Goal: Task Accomplishment & Management: Use online tool/utility

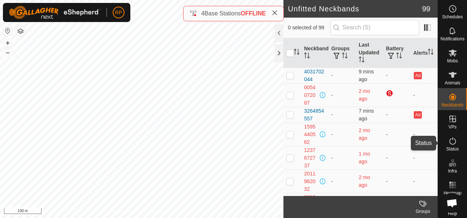
click at [450, 140] on icon at bounding box center [452, 141] width 9 height 9
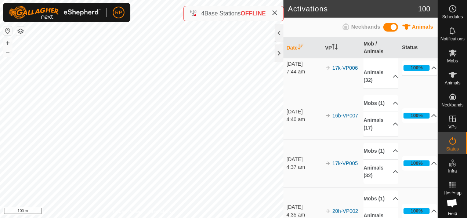
scroll to position [73, 0]
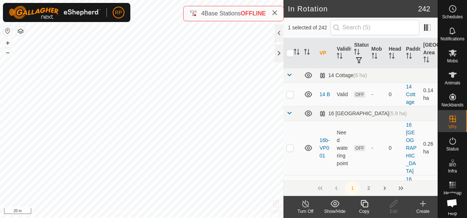
click at [364, 205] on icon at bounding box center [364, 203] width 9 height 9
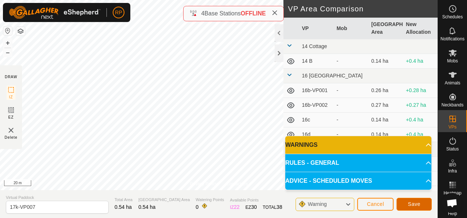
click at [419, 204] on span "Save" at bounding box center [414, 204] width 12 height 6
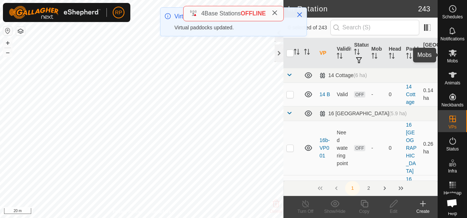
click at [450, 54] on icon at bounding box center [453, 53] width 8 height 7
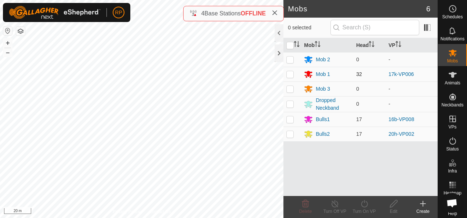
click at [289, 74] on p-checkbox at bounding box center [289, 74] width 7 height 6
checkbox input "true"
click at [363, 204] on icon at bounding box center [364, 203] width 9 height 9
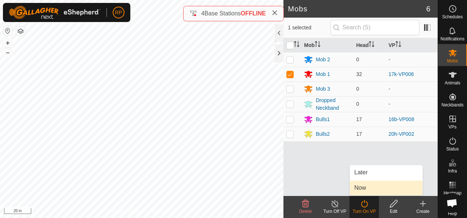
click at [356, 192] on link "Now" at bounding box center [386, 188] width 73 height 15
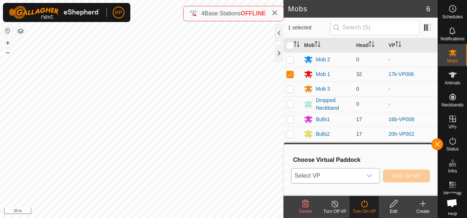
click at [333, 176] on span "Select VP" at bounding box center [326, 176] width 70 height 15
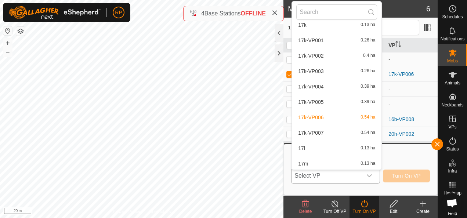
scroll to position [1259, 0]
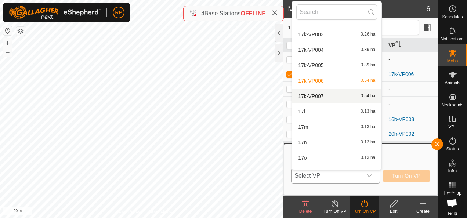
click at [315, 94] on li "17k-VP007 0.54 ha" at bounding box center [337, 96] width 90 height 15
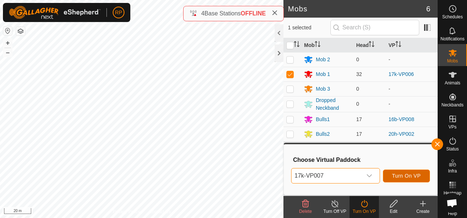
click at [400, 175] on span "Turn On VP" at bounding box center [406, 176] width 29 height 6
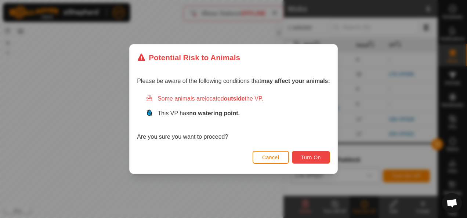
click at [313, 157] on span "Turn On" at bounding box center [311, 158] width 20 height 6
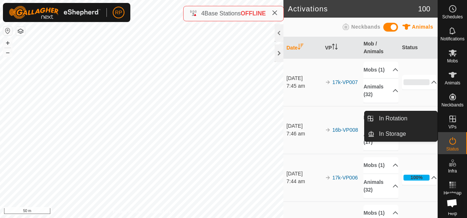
click at [448, 118] on icon at bounding box center [452, 119] width 9 height 9
click at [399, 118] on link "In Rotation" at bounding box center [405, 118] width 63 height 15
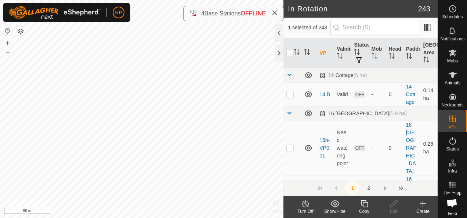
click at [422, 206] on icon at bounding box center [423, 203] width 9 height 9
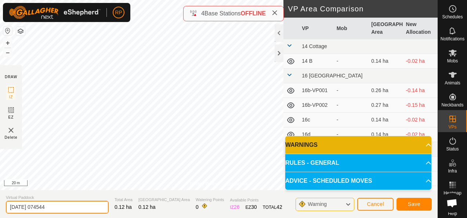
click at [60, 205] on input "[DATE] 074544" at bounding box center [57, 207] width 103 height 13
type input "2"
type input "16k"
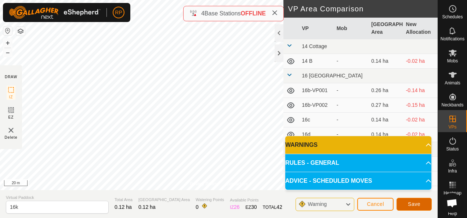
click at [407, 204] on button "Save" at bounding box center [413, 204] width 35 height 13
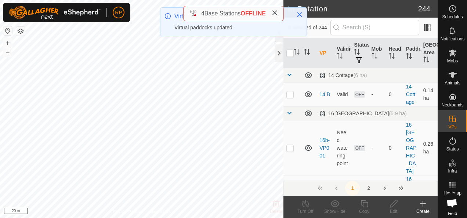
checkbox input "true"
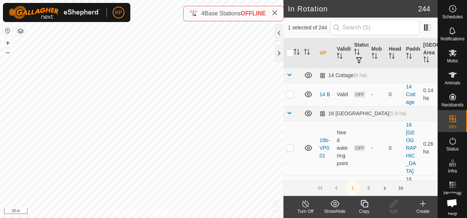
click at [362, 204] on icon at bounding box center [364, 203] width 9 height 9
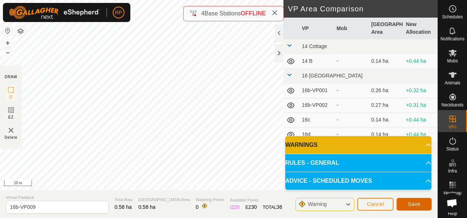
click at [416, 203] on span "Save" at bounding box center [414, 204] width 12 height 6
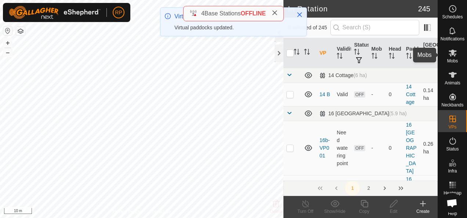
click at [449, 52] on icon at bounding box center [453, 53] width 8 height 7
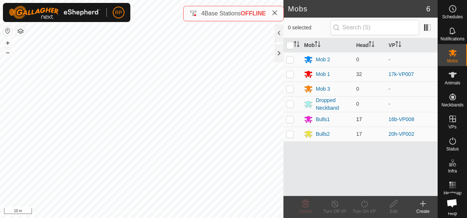
click at [291, 121] on p-checkbox at bounding box center [289, 119] width 7 height 6
checkbox input "true"
click at [365, 204] on icon at bounding box center [364, 203] width 9 height 9
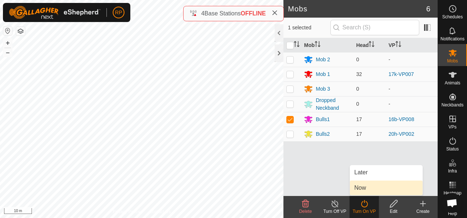
click at [359, 191] on link "Now" at bounding box center [386, 188] width 73 height 15
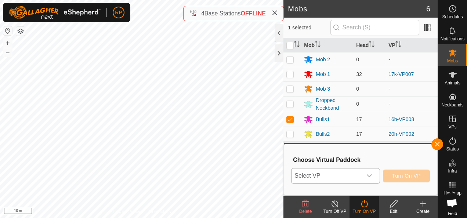
click at [345, 177] on span "Select VP" at bounding box center [326, 176] width 70 height 15
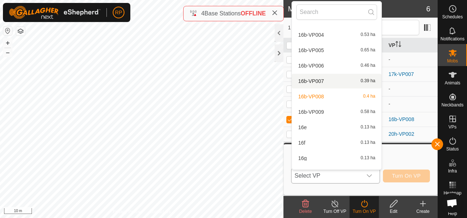
scroll to position [452, 0]
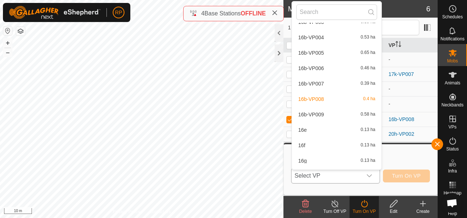
click at [325, 115] on li "16b-VP009 0.58 ha" at bounding box center [337, 114] width 90 height 15
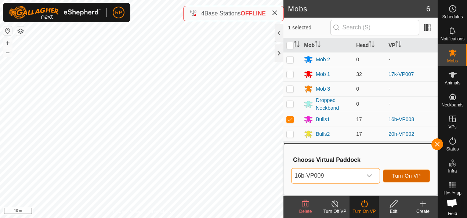
click at [405, 178] on span "Turn On VP" at bounding box center [406, 176] width 29 height 6
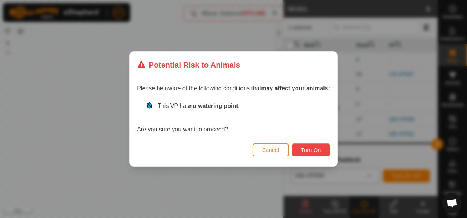
click at [305, 151] on span "Turn On" at bounding box center [311, 150] width 20 height 6
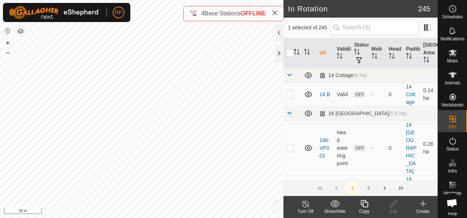
click at [365, 205] on icon at bounding box center [364, 203] width 9 height 9
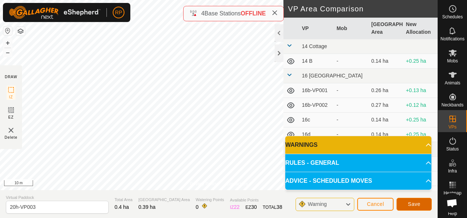
click at [414, 207] on button "Save" at bounding box center [413, 204] width 35 height 13
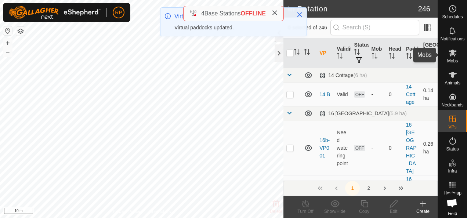
click at [450, 54] on icon at bounding box center [453, 53] width 8 height 7
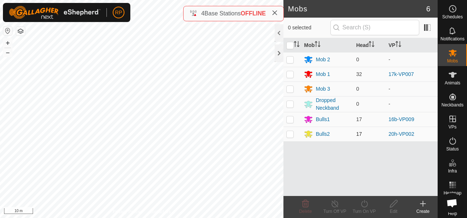
click at [289, 135] on p-checkbox at bounding box center [289, 134] width 7 height 6
checkbox input "true"
click at [364, 205] on icon at bounding box center [364, 203] width 9 height 9
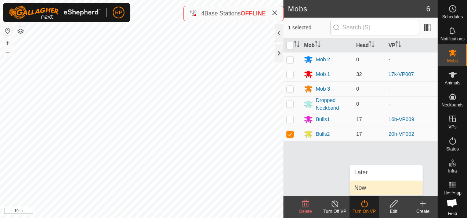
click at [360, 191] on link "Now" at bounding box center [386, 188] width 73 height 15
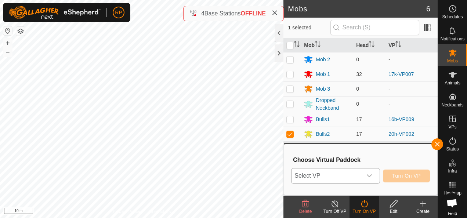
click at [358, 177] on span "Select VP" at bounding box center [326, 176] width 70 height 15
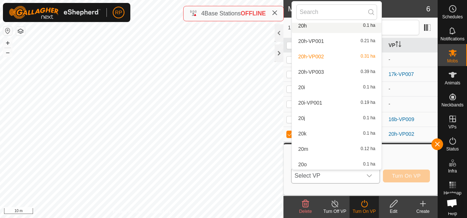
scroll to position [2177, 0]
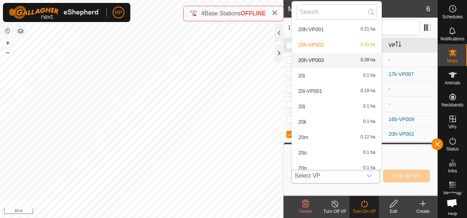
click at [313, 60] on li "20h-VP003 0.39 ha" at bounding box center [337, 60] width 90 height 15
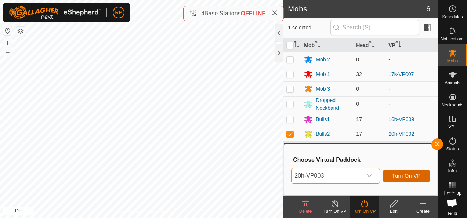
click at [407, 176] on span "Turn On VP" at bounding box center [406, 176] width 29 height 6
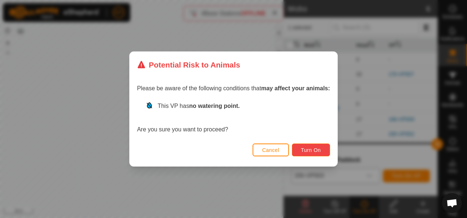
click at [305, 151] on span "Turn On" at bounding box center [311, 150] width 20 height 6
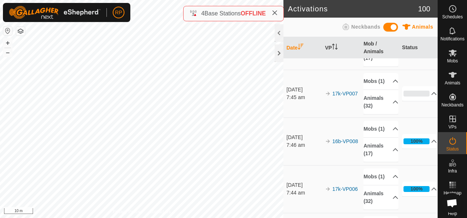
scroll to position [73, 0]
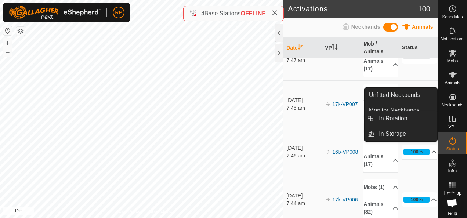
click at [449, 120] on icon at bounding box center [452, 119] width 9 height 9
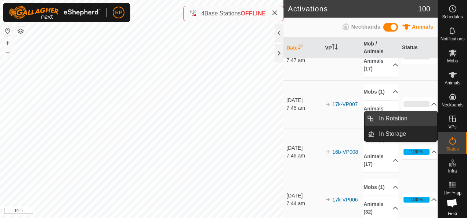
click at [395, 118] on link "In Rotation" at bounding box center [405, 118] width 63 height 15
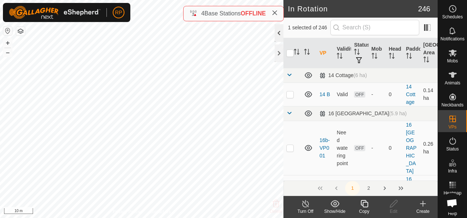
click at [279, 33] on div at bounding box center [279, 33] width 9 height 18
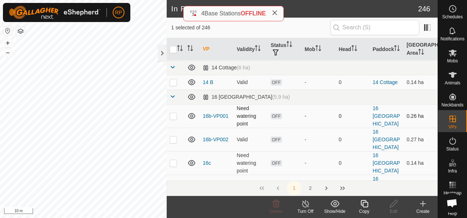
click at [172, 117] on p-checkbox at bounding box center [173, 116] width 7 height 6
checkbox input "true"
click at [174, 137] on p-checkbox at bounding box center [173, 140] width 7 height 6
checkbox input "true"
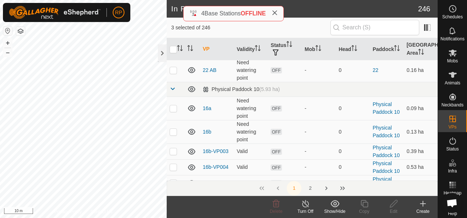
scroll to position [514, 0]
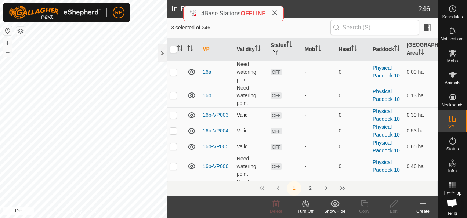
click at [174, 112] on p-checkbox at bounding box center [173, 115] width 7 height 6
checkbox input "true"
click at [173, 128] on p-checkbox at bounding box center [173, 131] width 7 height 6
checkbox input "true"
click at [174, 144] on p-checkbox at bounding box center [173, 147] width 7 height 6
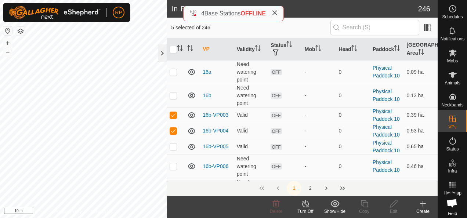
checkbox input "true"
click at [173, 163] on p-checkbox at bounding box center [173, 166] width 7 height 6
checkbox input "true"
click at [174, 187] on p-checkbox at bounding box center [173, 190] width 7 height 6
checkbox input "true"
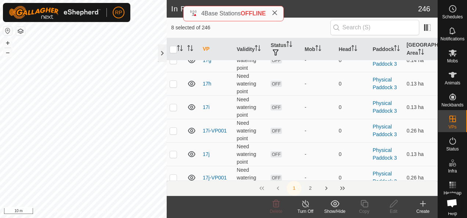
scroll to position [1615, 0]
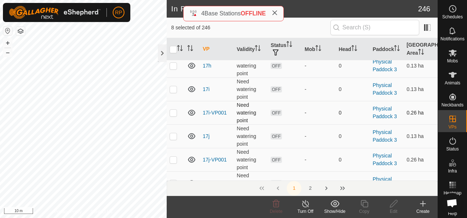
click at [174, 110] on p-checkbox at bounding box center [173, 113] width 7 height 6
checkbox input "true"
click at [172, 157] on p-checkbox at bounding box center [173, 160] width 7 height 6
checkbox input "true"
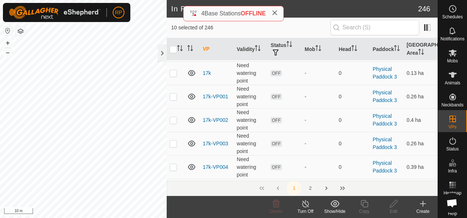
scroll to position [1689, 0]
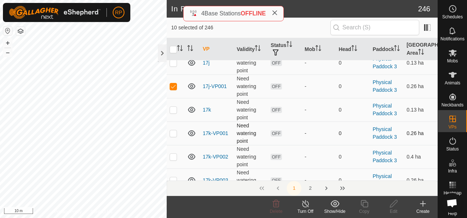
click at [173, 130] on p-checkbox at bounding box center [173, 133] width 7 height 6
checkbox input "true"
click at [173, 154] on p-checkbox at bounding box center [173, 157] width 7 height 6
checkbox input "true"
click at [174, 177] on p-checkbox at bounding box center [173, 180] width 7 height 6
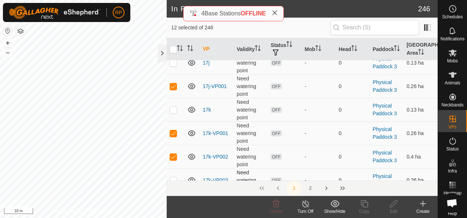
checkbox input "true"
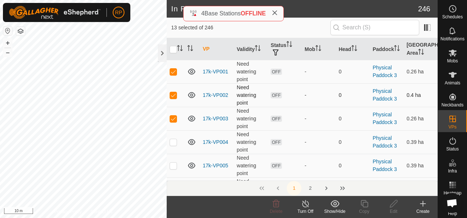
scroll to position [1762, 0]
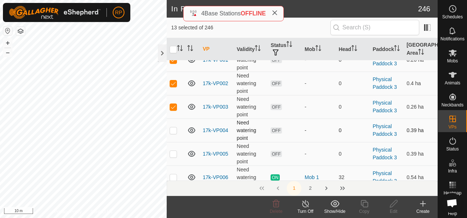
click at [173, 127] on p-checkbox at bounding box center [173, 130] width 7 height 6
checkbox input "true"
click at [173, 151] on p-checkbox at bounding box center [173, 154] width 7 height 6
checkbox input "true"
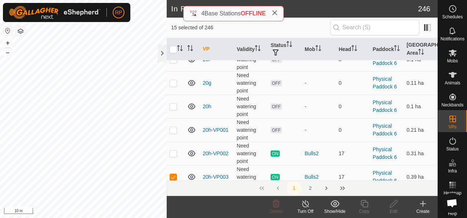
scroll to position [3047, 0]
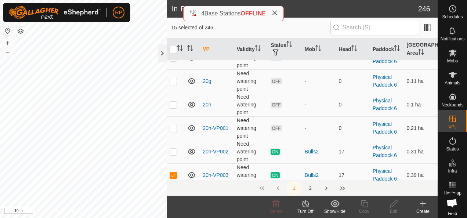
click at [173, 125] on p-checkbox at bounding box center [173, 128] width 7 height 6
checkbox input "true"
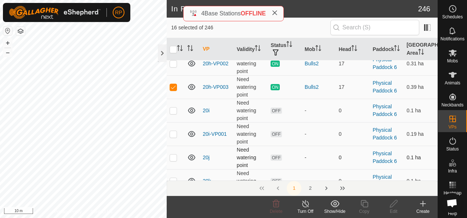
scroll to position [3120, 0]
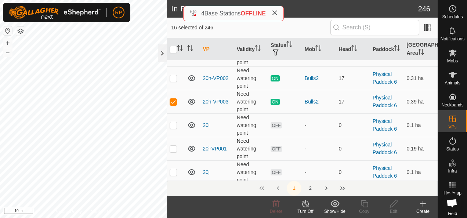
click at [173, 146] on p-checkbox at bounding box center [173, 149] width 7 height 6
checkbox input "true"
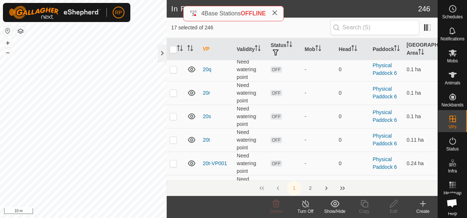
scroll to position [3377, 0]
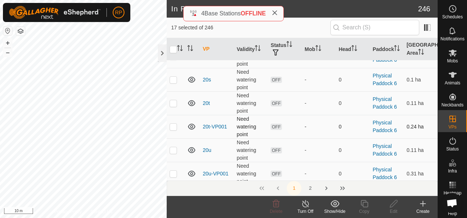
click at [174, 124] on p-checkbox at bounding box center [173, 127] width 7 height 6
checkbox input "true"
click at [174, 171] on p-checkbox at bounding box center [173, 174] width 7 height 6
checkbox input "true"
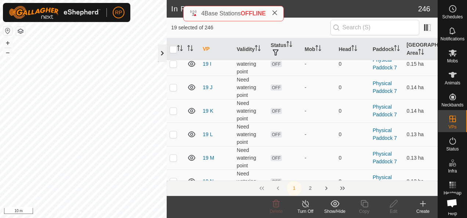
click at [162, 52] on div at bounding box center [162, 53] width 9 height 18
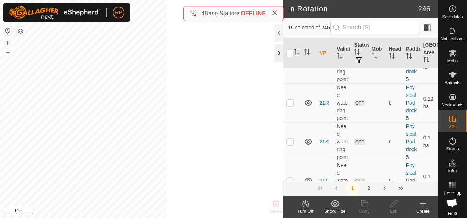
scroll to position [10111, 0]
